Goal: Check status: Check status

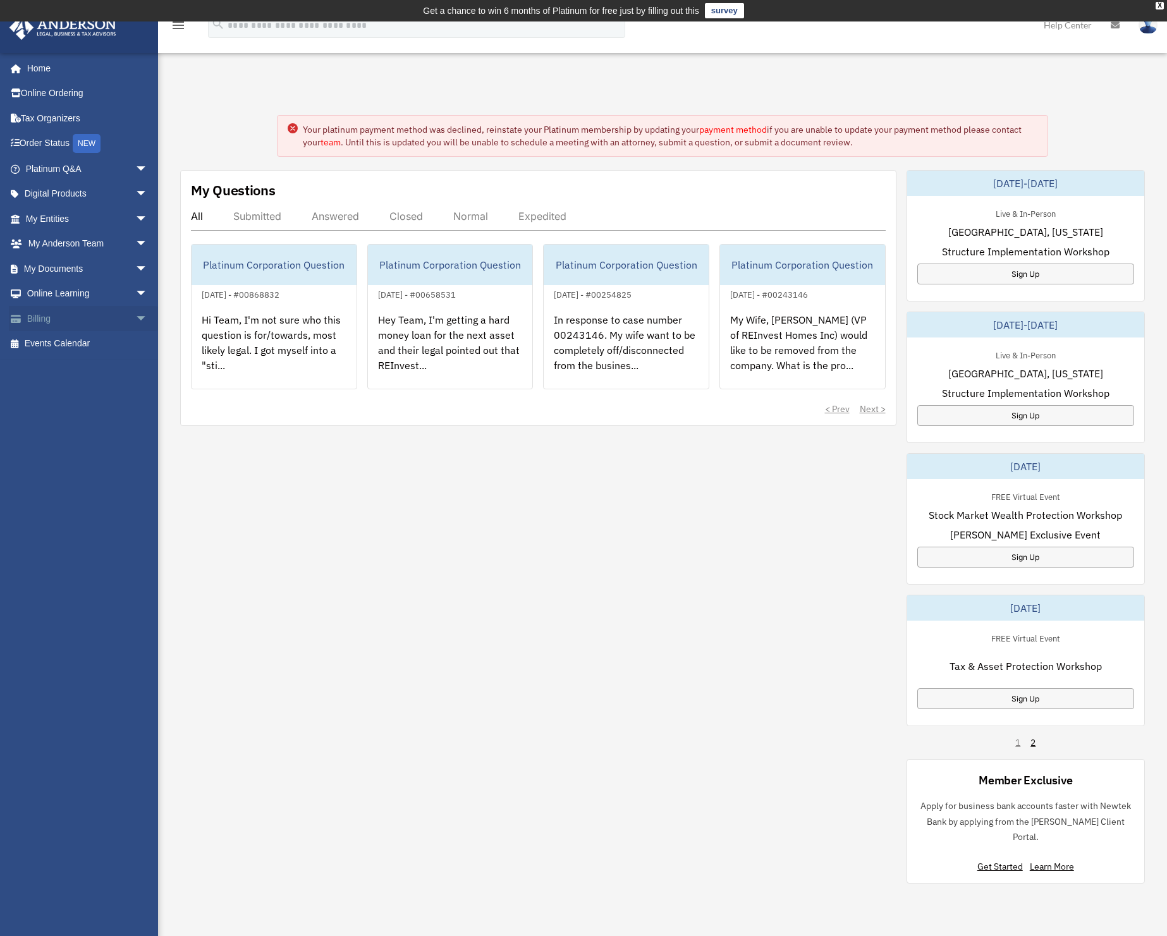
click at [135, 314] on span "arrow_drop_down" at bounding box center [147, 319] width 25 height 26
click at [75, 338] on link "$ Open Invoices" at bounding box center [92, 344] width 149 height 26
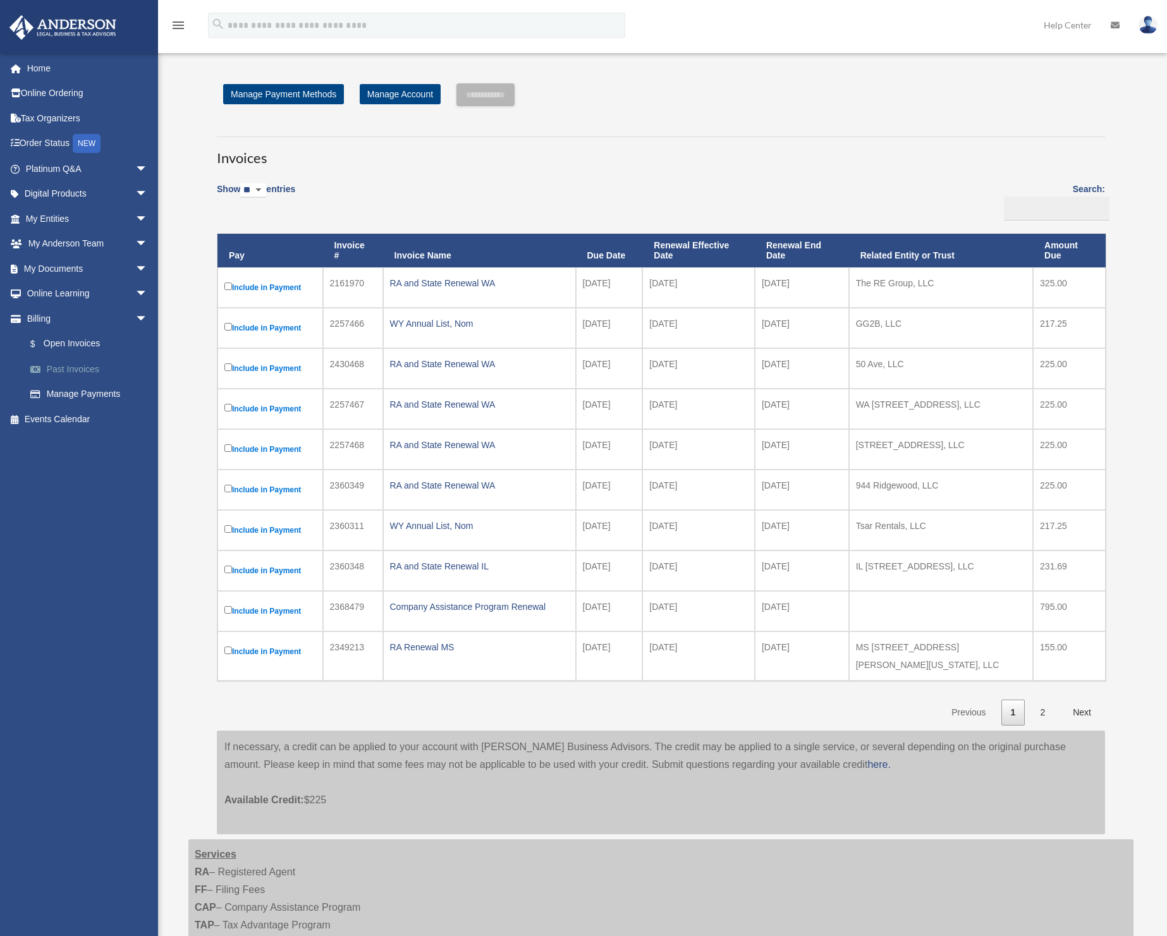
click at [78, 365] on link "Past Invoices" at bounding box center [92, 369] width 149 height 25
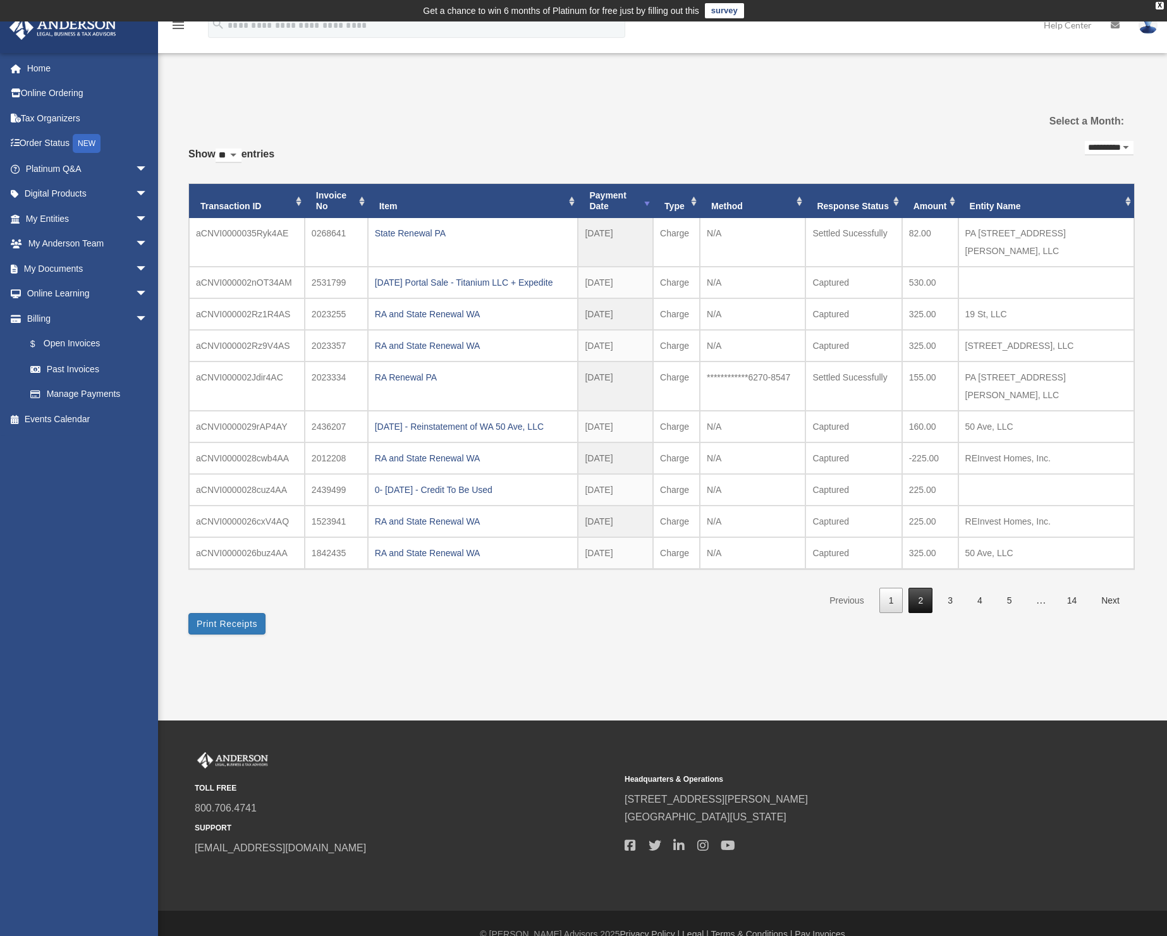
click at [925, 588] on link "2" at bounding box center [920, 601] width 24 height 26
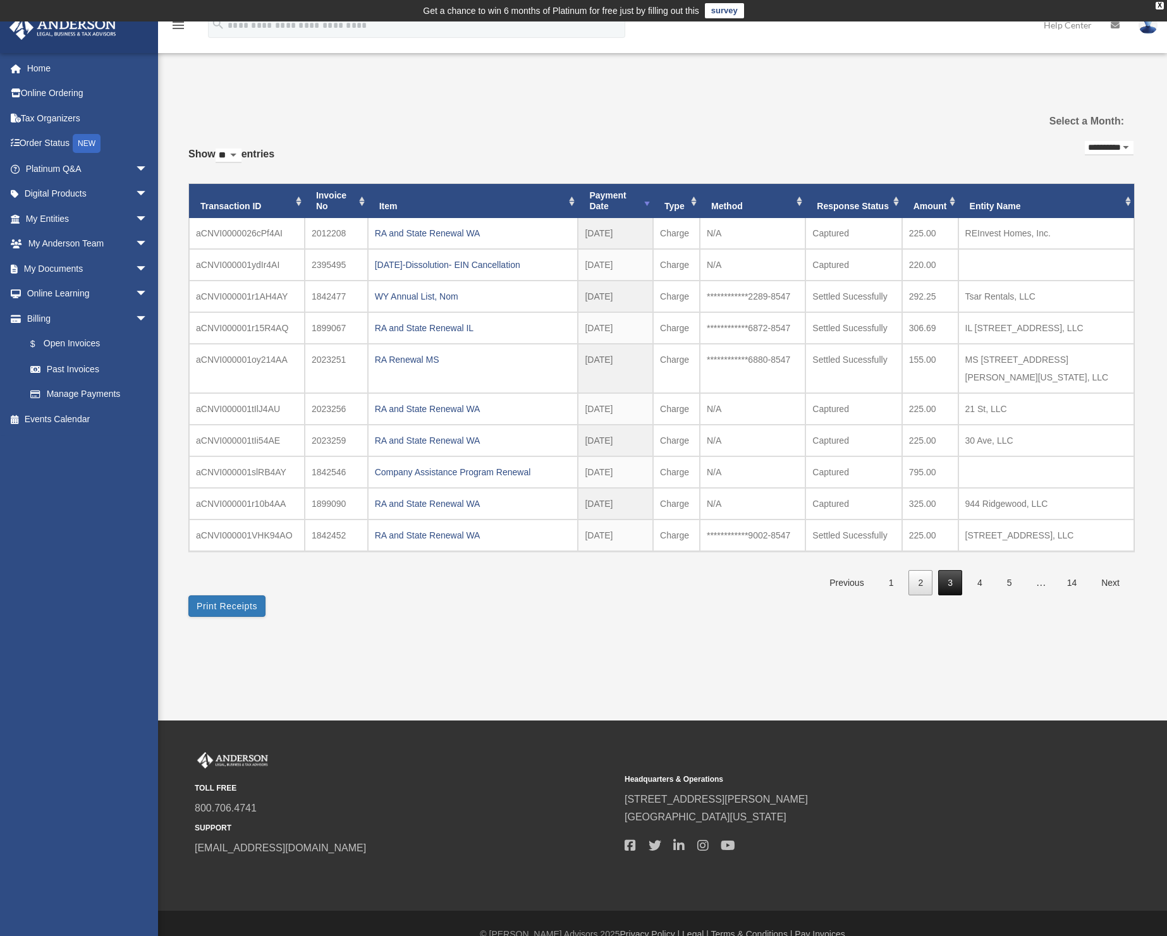
click at [957, 570] on link "3" at bounding box center [950, 583] width 24 height 26
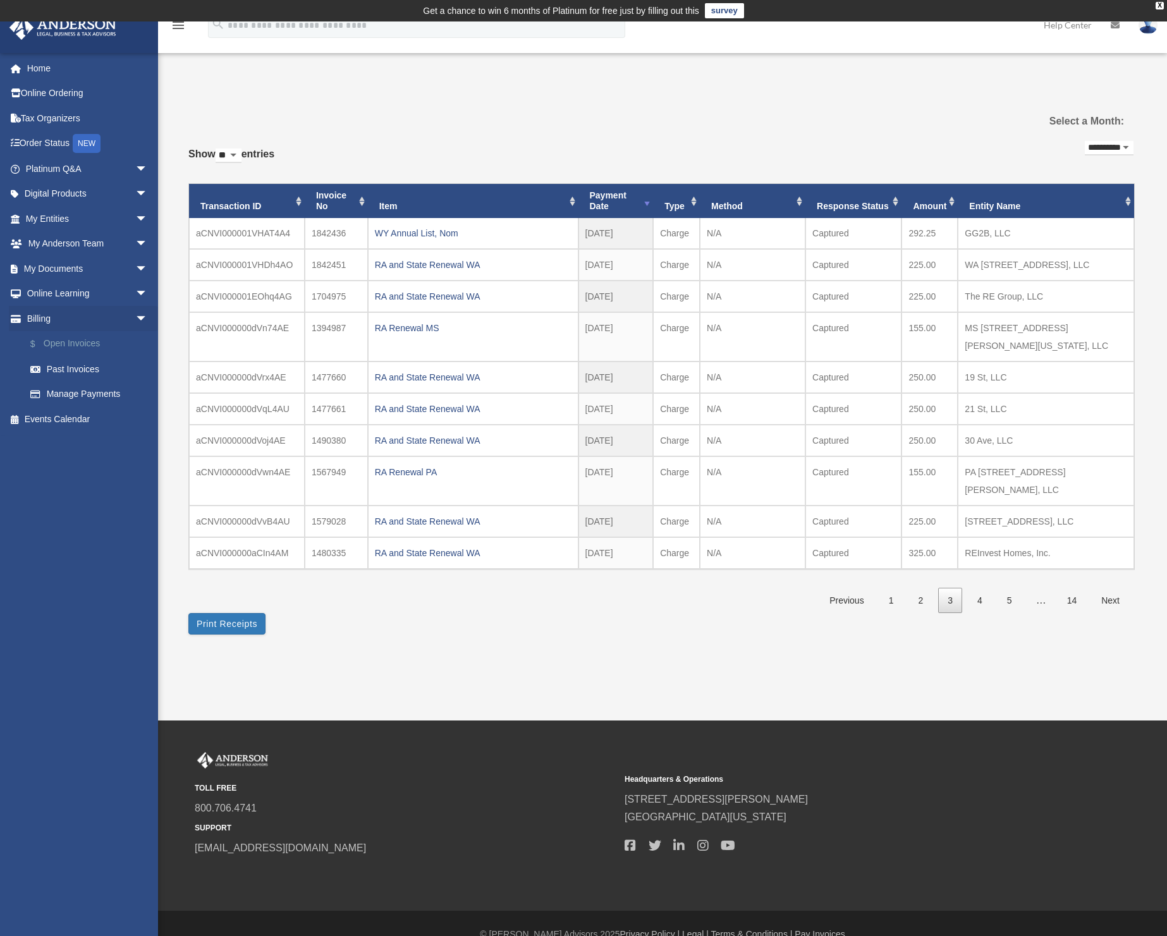
click at [76, 338] on link "$ Open Invoices" at bounding box center [92, 344] width 149 height 26
